Goal: Check status: Check status

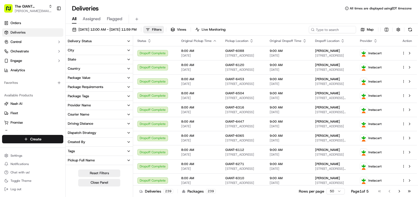
drag, startPoint x: 82, startPoint y: 51, endPoint x: 128, endPoint y: 50, distance: 46.2
click at [82, 51] on button "City" at bounding box center [99, 50] width 67 height 9
click at [132, 50] on button "City" at bounding box center [99, 50] width 67 height 9
click at [128, 50] on icon "button" at bounding box center [128, 50] width 4 height 4
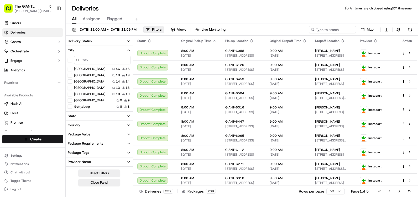
click at [106, 61] on input at bounding box center [102, 60] width 57 height 8
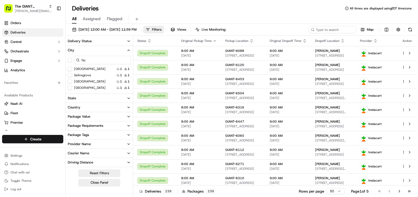
type input "h"
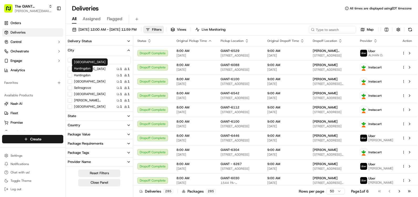
type input "hu"
click at [87, 76] on label "Huntingdon" at bounding box center [82, 75] width 17 height 4
click at [72, 76] on button "Huntingdon" at bounding box center [70, 75] width 4 height 4
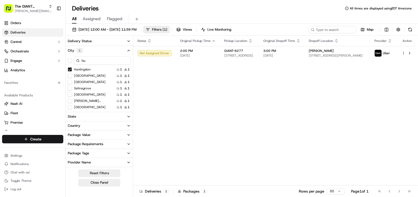
click at [179, 99] on div "Status Original Pickup Time Pickup Location Original Dropoff Time Dropoff Locat…" at bounding box center [275, 111] width 284 height 150
